Goal: Task Accomplishment & Management: Complete application form

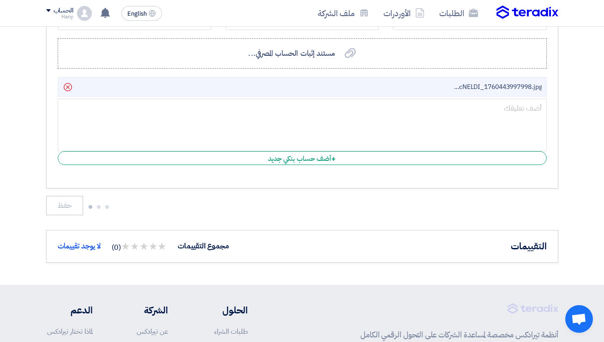
scroll to position [1208, 0]
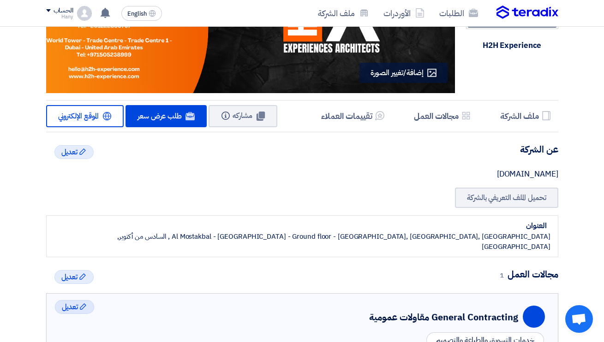
scroll to position [95, 0]
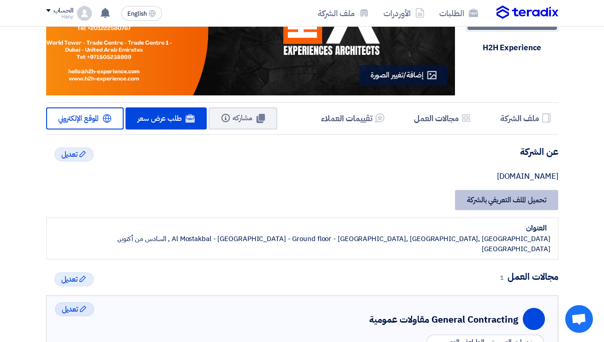
click at [476, 198] on link "تحميل الملف التعريفي بالشركة" at bounding box center [506, 200] width 103 height 20
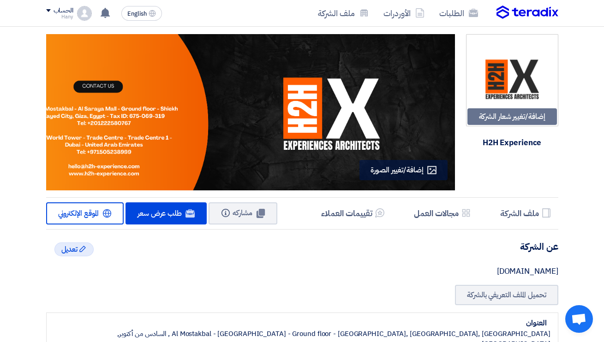
scroll to position [0, 0]
click at [455, 12] on link "الطلبات" at bounding box center [459, 13] width 54 height 22
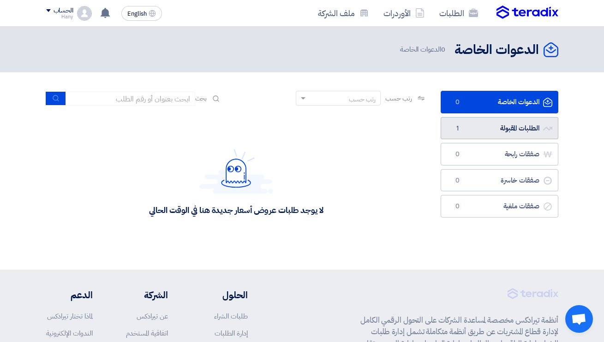
click at [470, 126] on link "الطلبات المقبولة الطلبات المقبولة 1" at bounding box center [499, 128] width 118 height 23
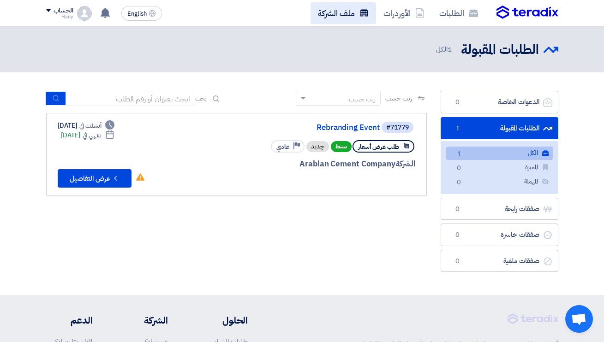
click at [337, 15] on link "ملف الشركة" at bounding box center [342, 13] width 65 height 22
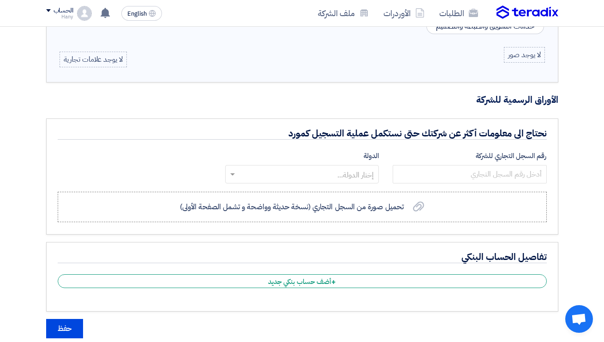
scroll to position [413, 0]
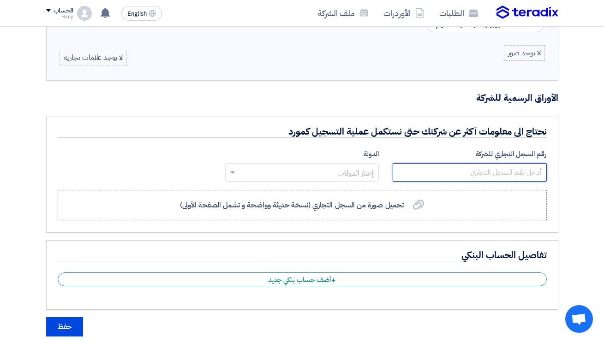
click at [474, 163] on input "number" at bounding box center [470, 172] width 154 height 18
type input "21461"
click at [346, 166] on input "text" at bounding box center [306, 173] width 135 height 15
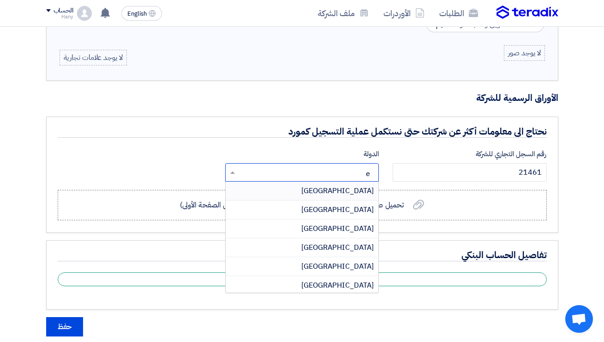
type input "eg"
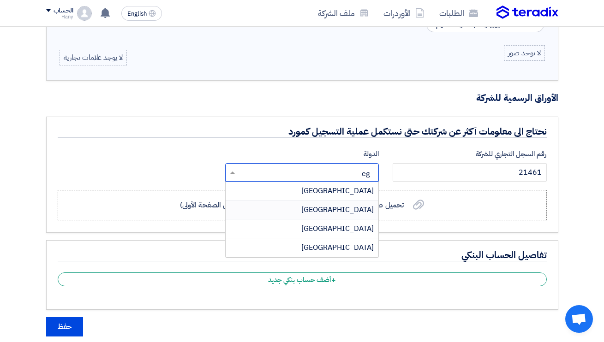
click at [342, 201] on div "[GEOGRAPHIC_DATA]" at bounding box center [302, 210] width 153 height 19
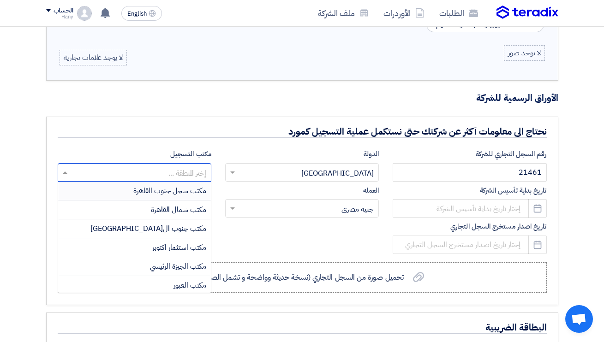
click at [182, 166] on input "text" at bounding box center [139, 173] width 135 height 15
click at [193, 242] on span "مكتب استثمار اكتوبر" at bounding box center [179, 247] width 54 height 11
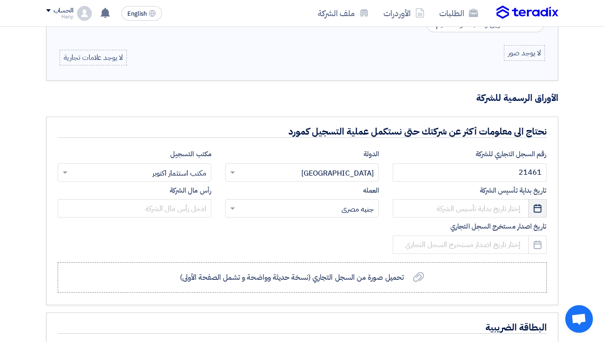
click at [536, 204] on icon "Pick a date" at bounding box center [537, 208] width 9 height 9
select select "10"
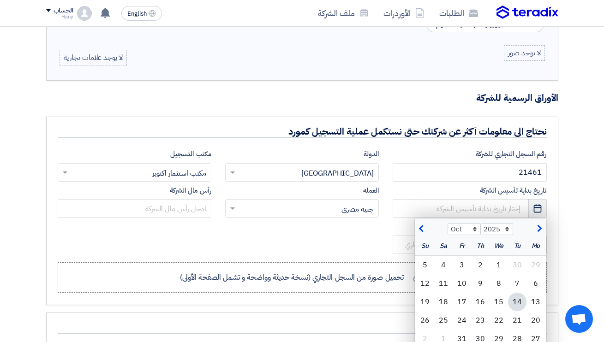
scroll to position [418, 0]
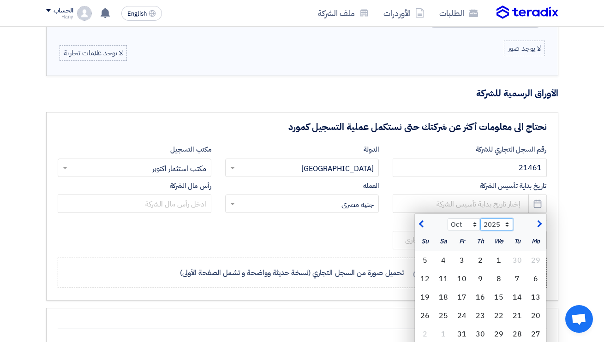
select select "2022"
select select "2"
click at [481, 288] on div "17" at bounding box center [480, 297] width 18 height 18
type input "[DATE]"
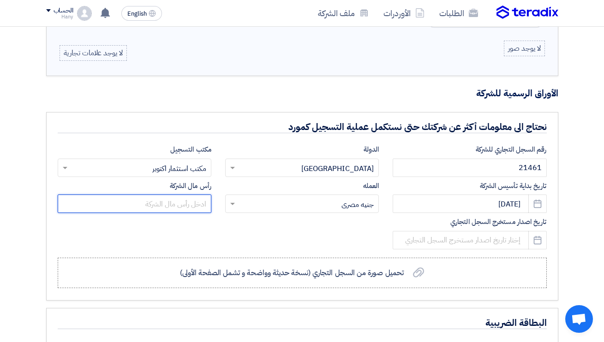
click at [202, 195] on input "text" at bounding box center [135, 204] width 154 height 18
type input "50000"
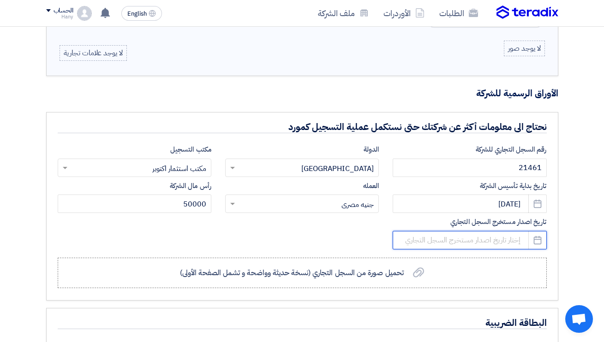
click at [484, 231] on input at bounding box center [470, 240] width 154 height 18
select select "10"
select select "2025"
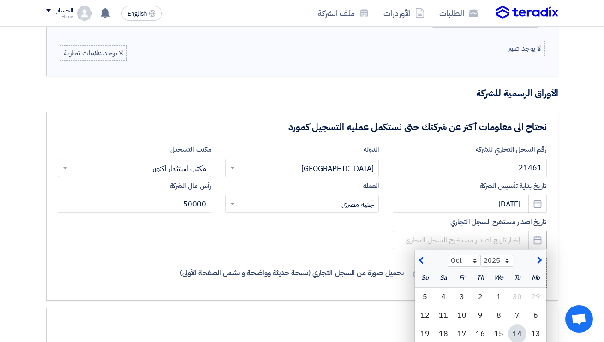
scroll to position [454, 0]
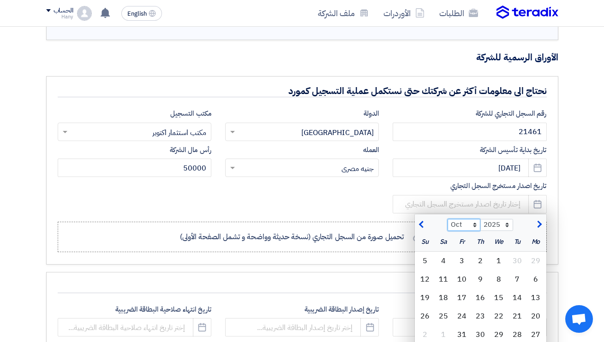
select select "4"
click at [498, 289] on div "16" at bounding box center [498, 298] width 18 height 18
type input "[DATE]"
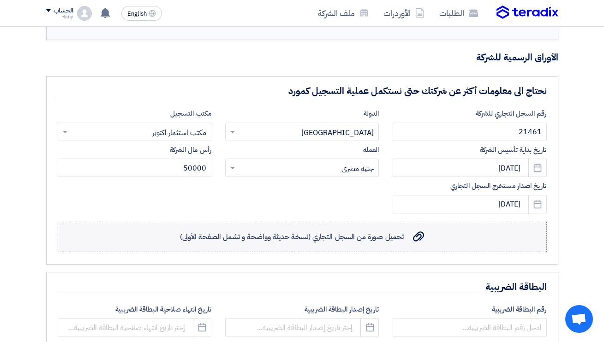
click at [412, 232] on div "تحميل صورة من السجل التجاري (نسخة حديثة وواضحة و تشمل الصفحة الأولى) تحميل صورة…" at bounding box center [302, 237] width 244 height 11
click at [0, 0] on input "تحميل صورة من السجل التجاري (نسخة حديثة وواضحة و تشمل الصفحة الأولى) تحميل صورة…" at bounding box center [0, 0] width 0 height 0
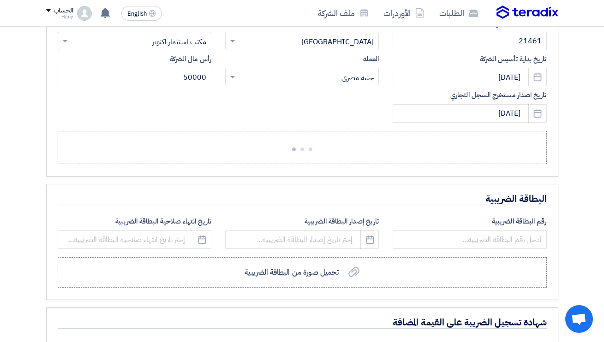
scroll to position [546, 0]
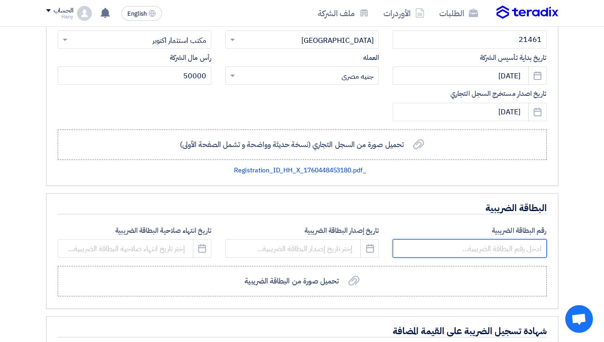
click at [502, 239] on input "number" at bounding box center [470, 248] width 154 height 18
type input "675"
click at [368, 244] on icon "Pick a date" at bounding box center [369, 248] width 9 height 9
select select "10"
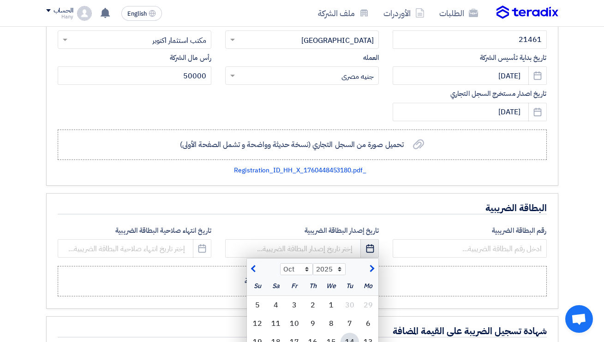
scroll to position [590, 0]
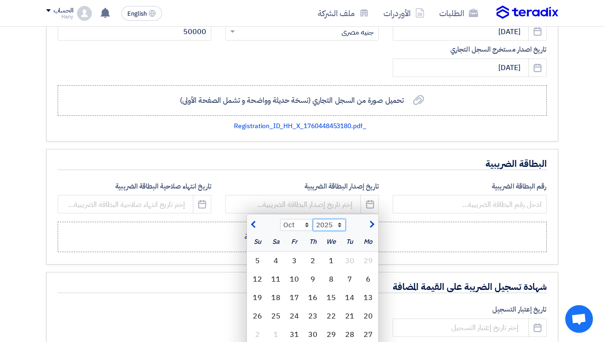
select select "2022"
select select "8"
click at [352, 326] on div "30" at bounding box center [349, 335] width 18 height 18
type input "[DATE]"
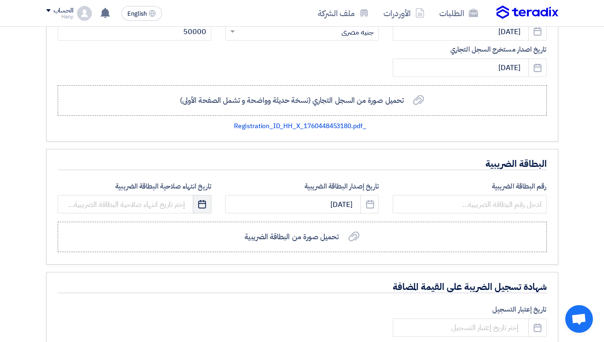
click at [201, 200] on icon "Pick a date" at bounding box center [201, 204] width 9 height 9
select select "10"
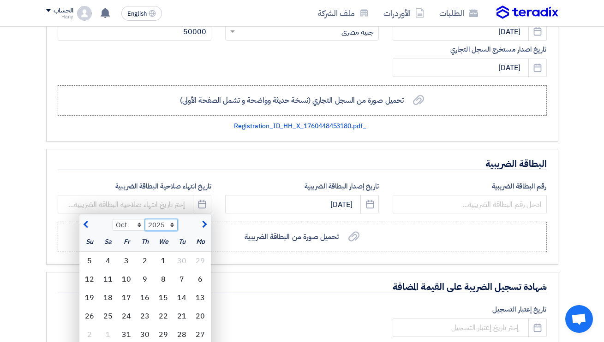
select select "2027"
select select "8"
click at [89, 326] on div "29" at bounding box center [89, 335] width 18 height 18
type input "[DATE]"
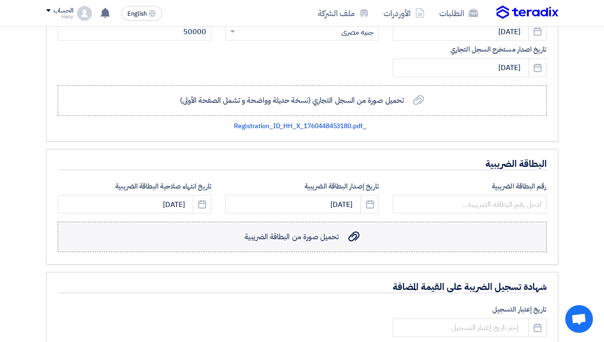
click at [342, 232] on div "تحميل صورة من البطاقة الضريبية تحميل صورة من البطاقة الضريبية" at bounding box center [301, 237] width 114 height 11
click at [0, 0] on input "تحميل صورة من البطاقة الضريبية تحميل صورة من البطاقة الضريبية" at bounding box center [0, 0] width 0 height 0
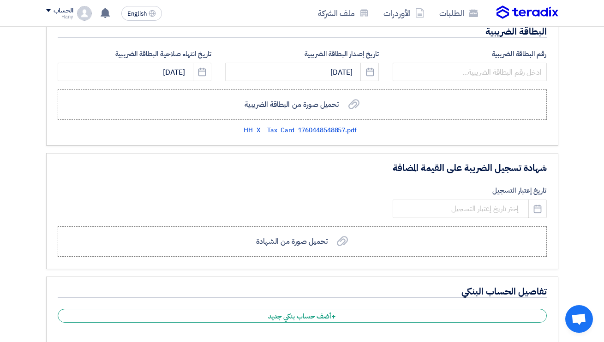
scroll to position [732, 0]
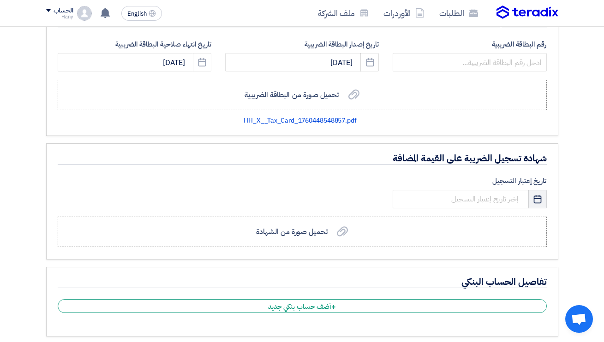
click at [537, 195] on icon "Pick a date" at bounding box center [537, 199] width 9 height 9
select select "10"
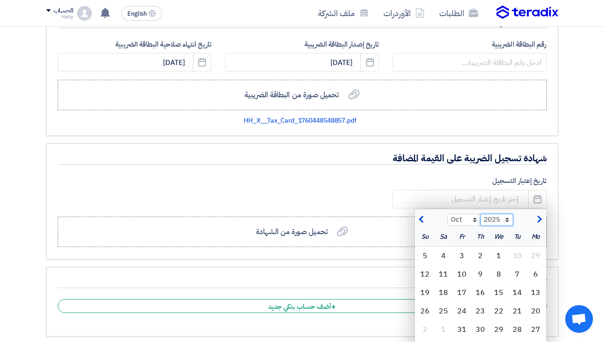
select select "2022"
select select "8"
click at [500, 321] on div "31" at bounding box center [498, 330] width 18 height 18
type input "[DATE]"
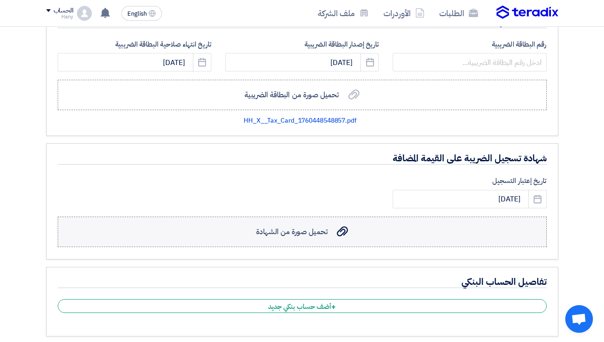
click at [337, 226] on icon "تحميل صورة من الشهادة" at bounding box center [342, 231] width 11 height 11
click at [0, 0] on input "تحميل صورة من الشهادة تحميل صورة من الشهادة" at bounding box center [0, 0] width 0 height 0
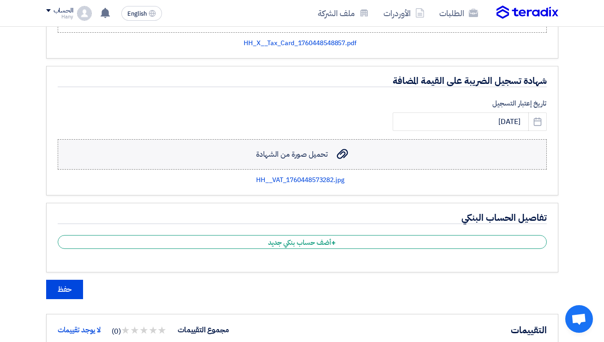
scroll to position [846, 0]
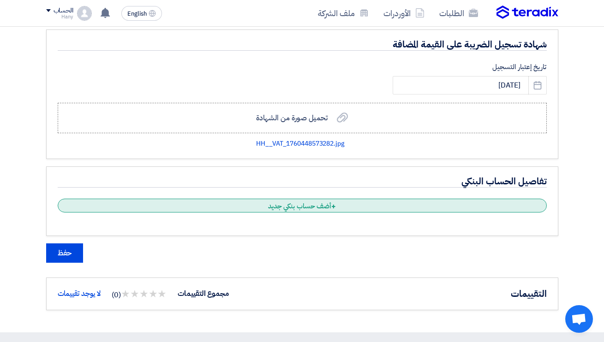
click at [312, 199] on div "+ أضف حساب بنكي جديد" at bounding box center [302, 206] width 489 height 14
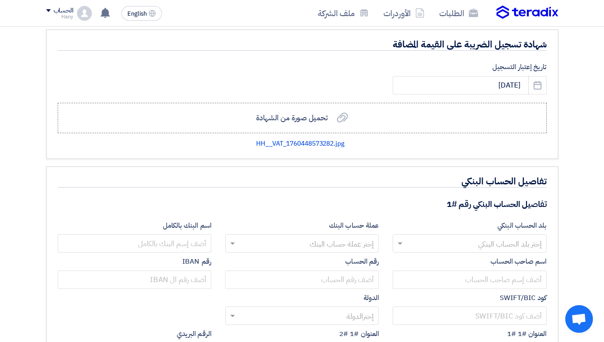
click at [484, 237] on input "text" at bounding box center [474, 244] width 135 height 15
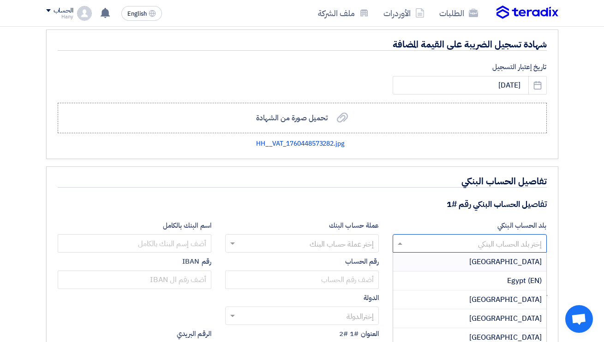
click at [491, 253] on div "[GEOGRAPHIC_DATA]" at bounding box center [469, 262] width 153 height 19
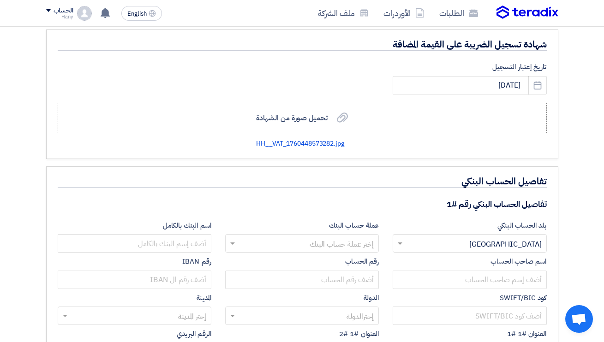
click at [365, 237] on input "text" at bounding box center [306, 244] width 135 height 15
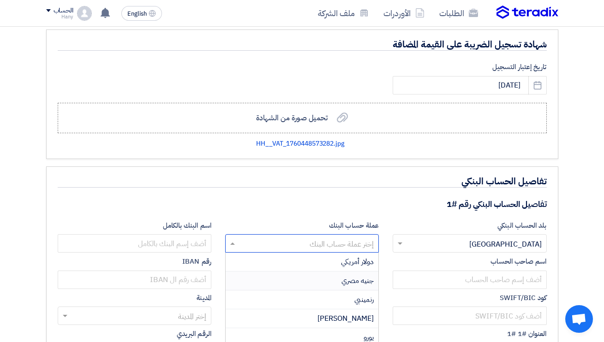
click at [360, 275] on span "جنيه مصري" at bounding box center [357, 280] width 32 height 11
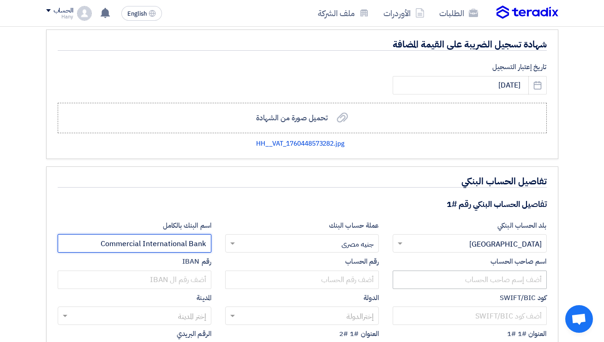
type input "Commercial International Bank"
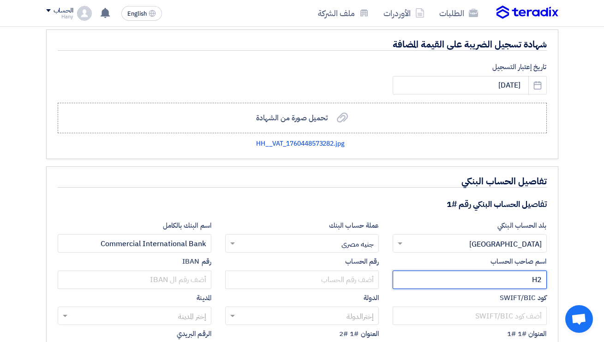
type input "H"
type input "اتش تو اتش اكسبرينس"
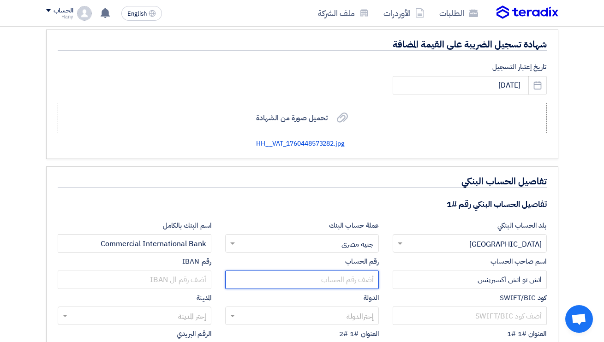
click at [364, 271] on input "text" at bounding box center [302, 280] width 154 height 18
paste input "100054644838"
type input "100054644838"
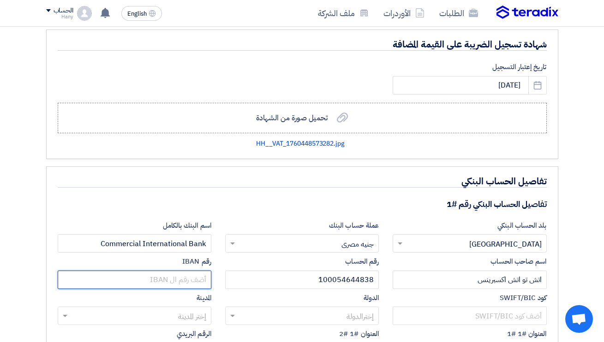
click at [199, 271] on input "text" at bounding box center [135, 280] width 154 height 18
paste input "EG030010012300000100054644838"
type input "EG030010012300000100054644838"
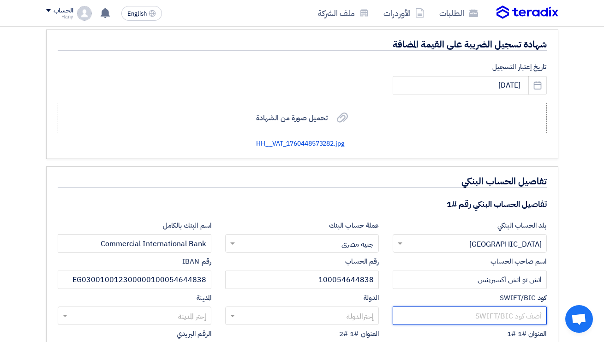
click at [517, 307] on input "text" at bounding box center [470, 316] width 154 height 18
paste input "[SWIFT_CODE]"
type input "[SWIFT_CODE]"
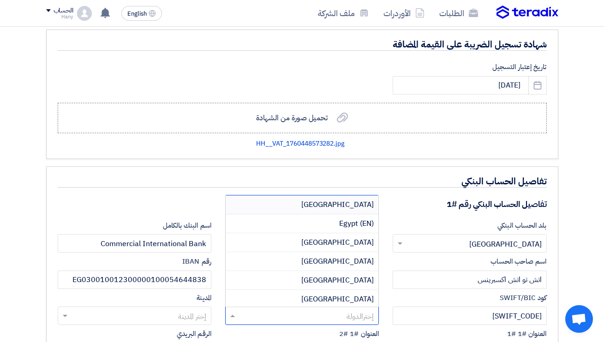
click at [361, 309] on input "text" at bounding box center [306, 316] width 135 height 15
click at [363, 199] on span "[GEOGRAPHIC_DATA]" at bounding box center [337, 204] width 72 height 11
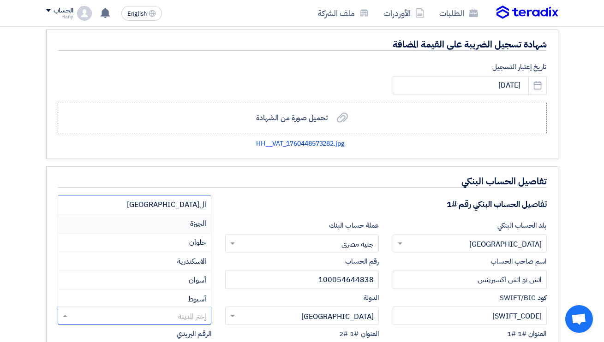
click at [197, 218] on span "الجيزة" at bounding box center [198, 223] width 16 height 11
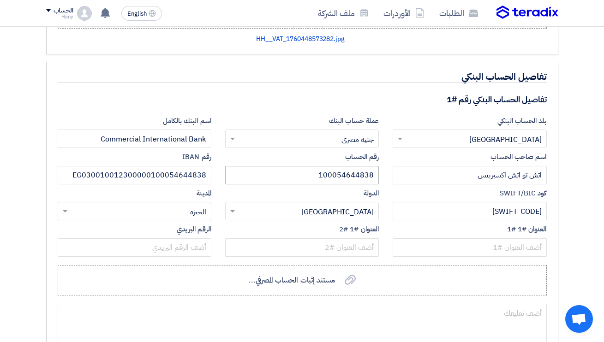
scroll to position [953, 0]
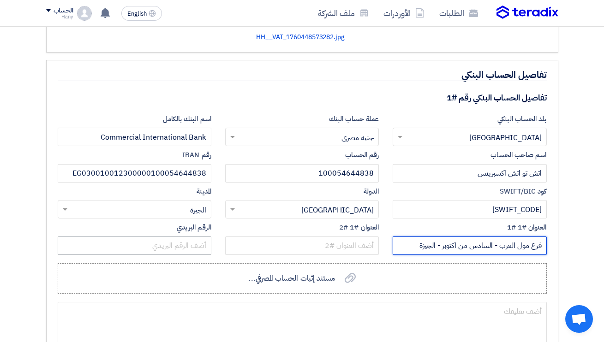
type input "فرع مول العرب - السادس من اكتوبر - الجيزة"
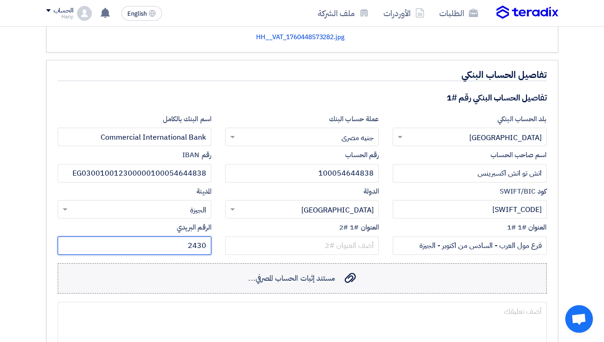
type input "2430"
click at [347, 273] on icon "مستند إثبات الحساب المصرفي..." at bounding box center [350, 278] width 11 height 11
click at [0, 0] on input "مستند إثبات الحساب المصرفي... مستند إثبات الحساب المصرفي..." at bounding box center [0, 0] width 0 height 0
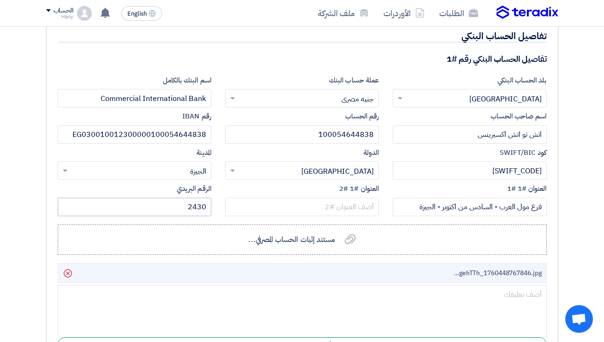
scroll to position [995, 0]
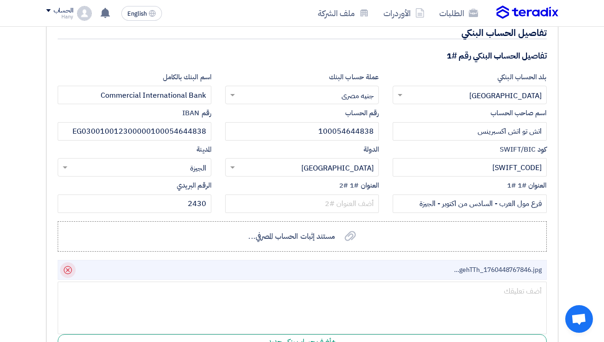
click at [67, 266] on use at bounding box center [68, 270] width 8 height 8
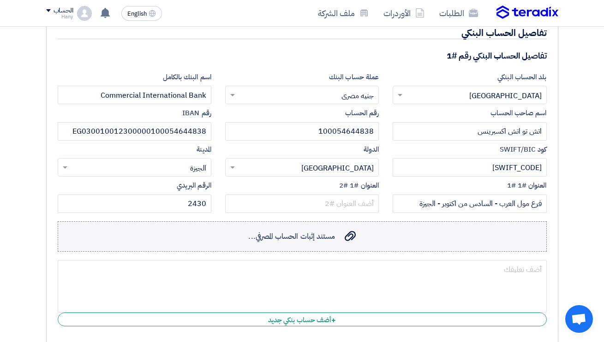
click at [328, 231] on span "مستند إثبات الحساب المصرفي..." at bounding box center [291, 236] width 87 height 11
click at [0, 0] on input "مستند إثبات الحساب المصرفي... مستند إثبات الحساب المصرفي..." at bounding box center [0, 0] width 0 height 0
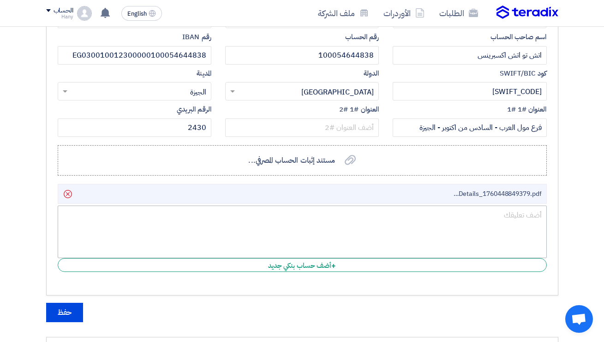
scroll to position [1083, 0]
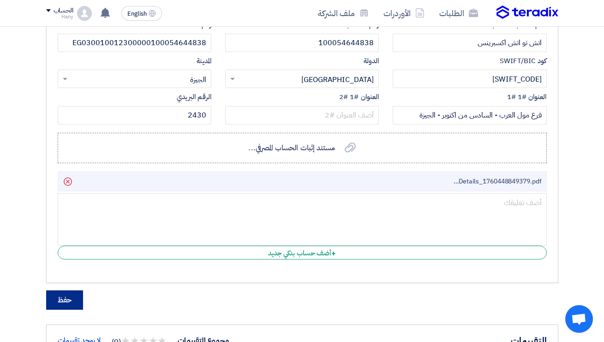
click at [66, 291] on button "حفظ" at bounding box center [64, 300] width 37 height 19
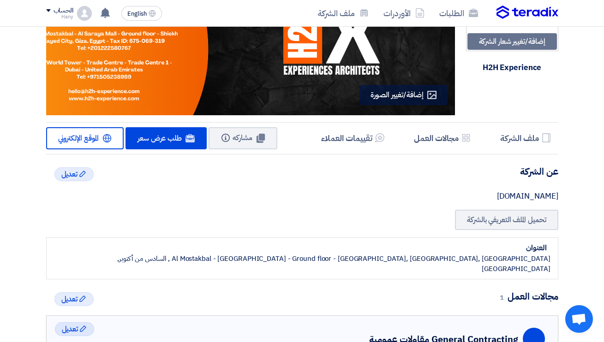
scroll to position [61, 0]
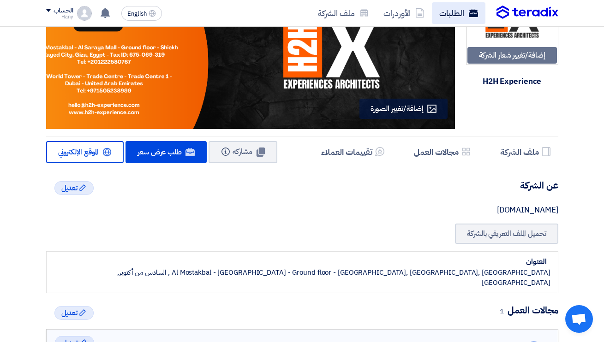
click at [464, 14] on link "الطلبات" at bounding box center [459, 13] width 54 height 22
